Goal: Transaction & Acquisition: Purchase product/service

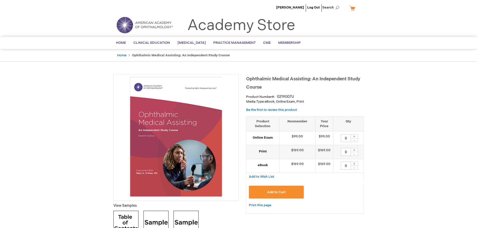
click at [356, 136] on div "+" at bounding box center [355, 136] width 8 height 4
type input "1"
click at [278, 190] on button "Add to Cart" at bounding box center [276, 192] width 55 height 13
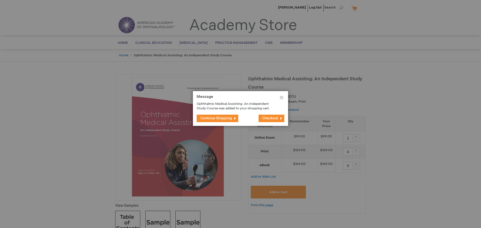
click at [268, 118] on span "Checkout" at bounding box center [270, 118] width 16 height 4
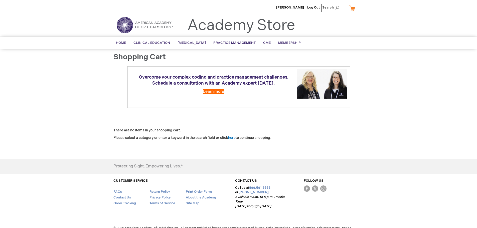
click at [352, 9] on link "My Cart" at bounding box center [354, 8] width 12 height 9
drag, startPoint x: 441, startPoint y: 109, endPoint x: 438, endPoint y: 108, distance: 3.2
click at [441, 109] on div "Lisa Mulcock Log Out Search My Cart CLOSE RECENTLY ADDED ITEM(S) Close There ar…" at bounding box center [238, 119] width 477 height 239
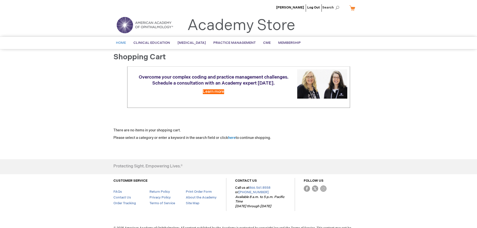
click at [119, 40] on link "Home" at bounding box center [121, 43] width 18 height 12
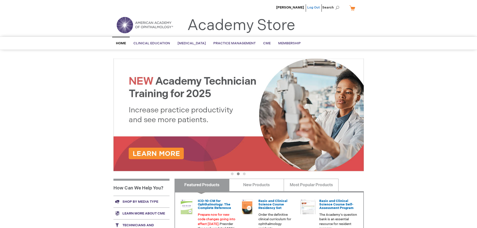
click at [314, 7] on link "Log Out" at bounding box center [313, 8] width 13 height 4
